Goal: Transaction & Acquisition: Purchase product/service

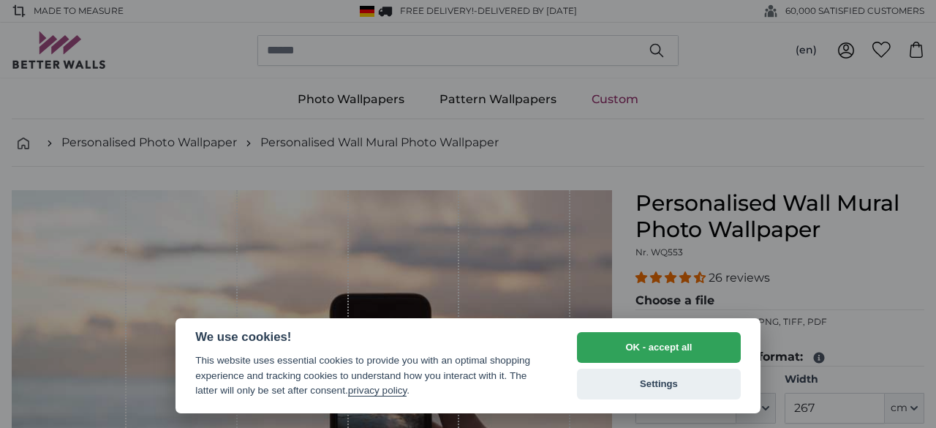
select select "**"
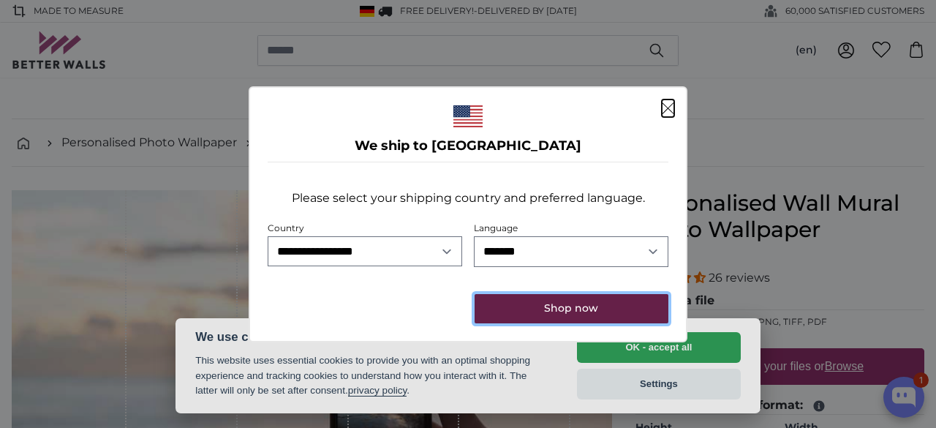
click at [597, 306] on button "Shop now" at bounding box center [572, 308] width 194 height 29
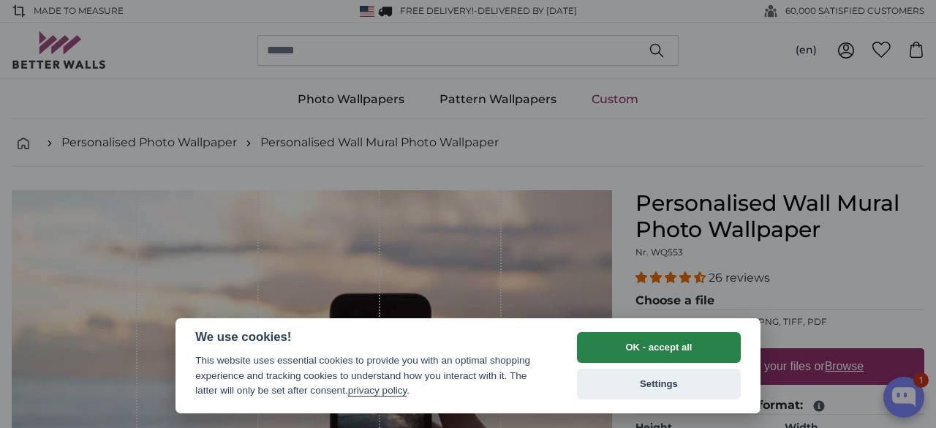
click at [663, 344] on button "OK - accept all" at bounding box center [659, 347] width 164 height 31
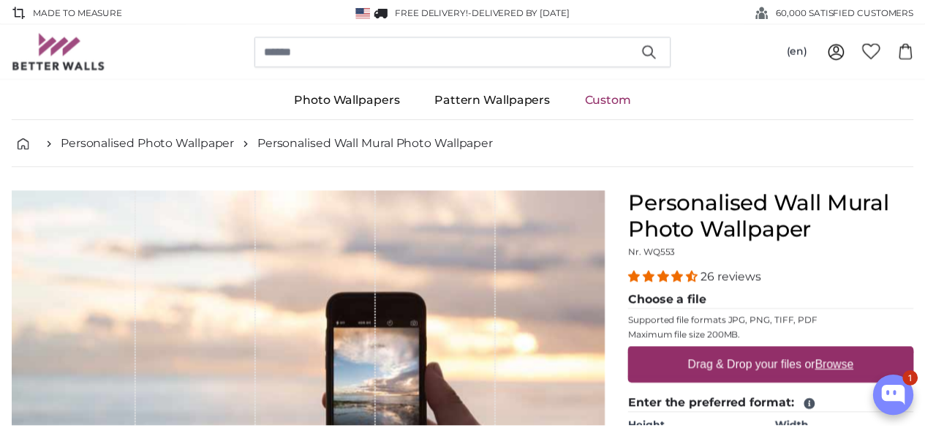
scroll to position [241, 0]
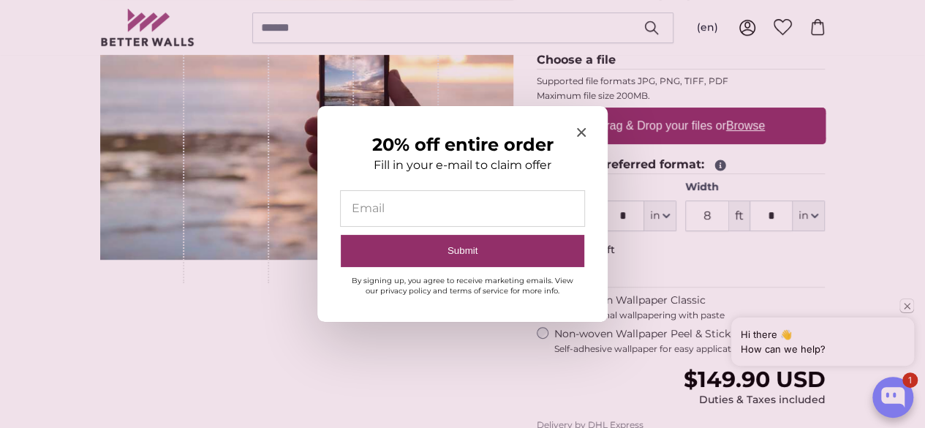
click at [651, 215] on div at bounding box center [462, 214] width 925 height 428
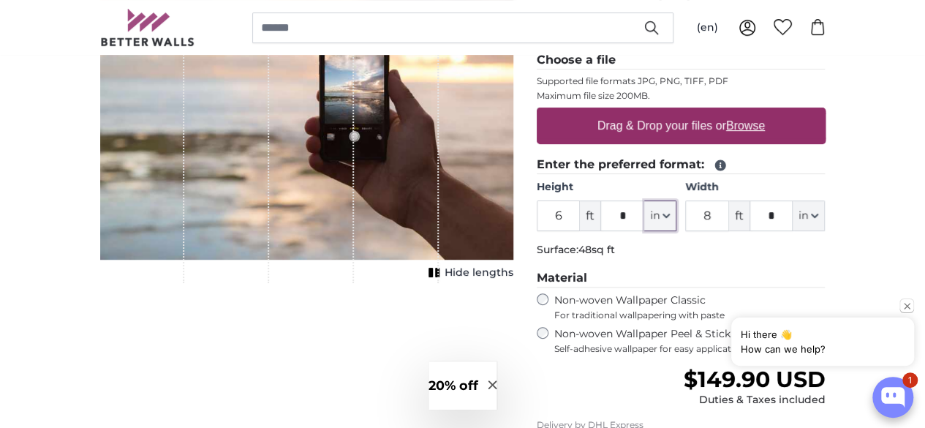
click at [670, 212] on icon "button" at bounding box center [665, 215] width 7 height 7
click at [581, 218] on input "6" at bounding box center [559, 215] width 44 height 31
